Goal: Use online tool/utility: Utilize a website feature to perform a specific function

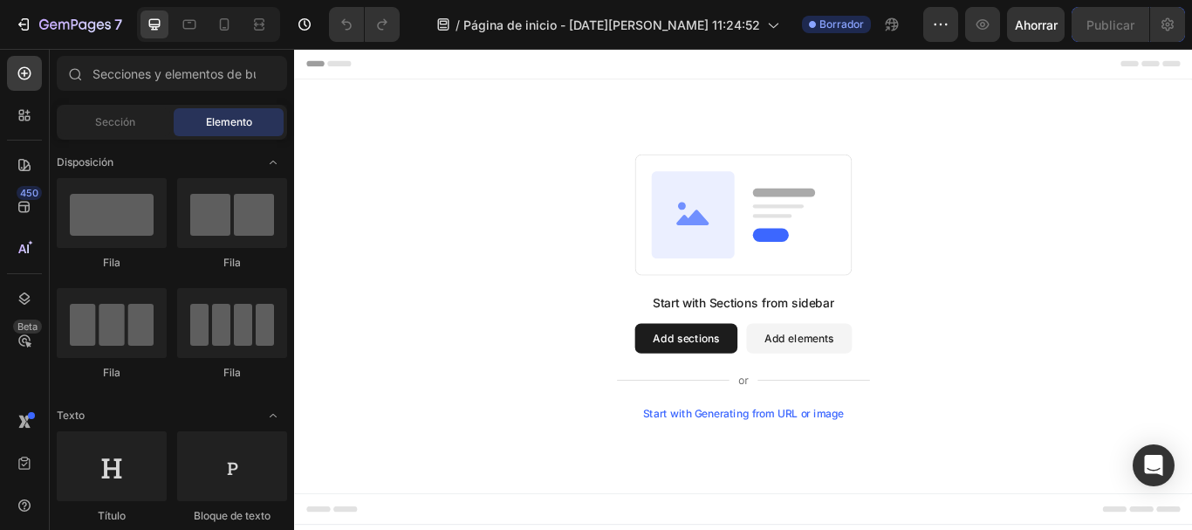
click at [1169, 312] on div "Start with Sections from sidebar Add sections Add elements Start with Generatin…" at bounding box center [818, 326] width 922 height 309
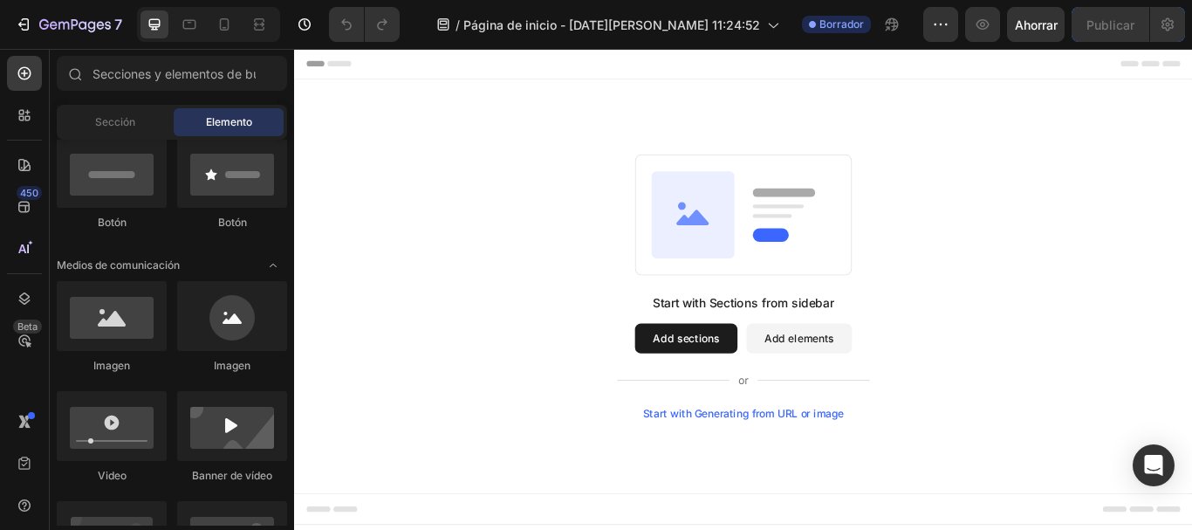
click at [537, 254] on div "Start with Sections from sidebar Add sections Add elements Start with Generatin…" at bounding box center [818, 326] width 922 height 309
click at [1191, 333] on div "Start with Sections from sidebar Add sections Add elements Start with Generatin…" at bounding box center [818, 326] width 922 height 309
click at [577, 368] on div "Start with Sections from sidebar Add sections Add elements Start with Generatin…" at bounding box center [818, 326] width 922 height 309
click at [938, 21] on icon "button" at bounding box center [940, 24] width 17 height 17
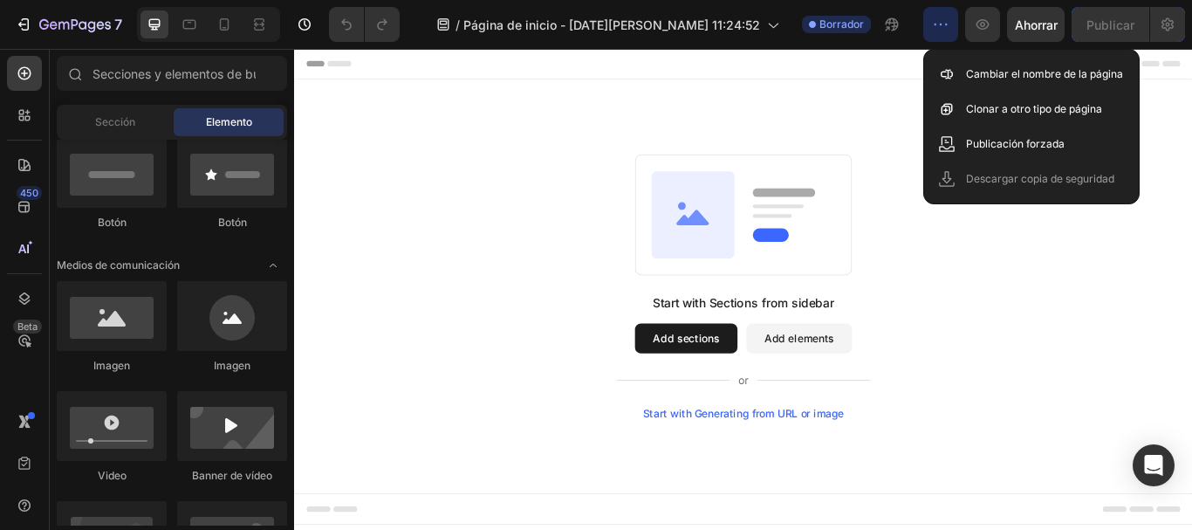
click at [1190, 301] on div "Start with Sections from sidebar Add sections Add elements Start with Generatin…" at bounding box center [818, 326] width 922 height 309
click at [1147, 285] on div "Start with Sections from sidebar Add sections Add elements Start with Generatin…" at bounding box center [818, 326] width 922 height 309
click at [505, 213] on div "Start with Sections from sidebar Add sections Add elements Start with Generatin…" at bounding box center [818, 326] width 922 height 309
click at [532, 187] on div "Start with Sections from sidebar Add sections Add elements Start with Generatin…" at bounding box center [818, 326] width 922 height 309
click at [535, 234] on div "Start with Sections from sidebar Add sections Add elements Start with Generatin…" at bounding box center [818, 326] width 922 height 309
